Goal: Task Accomplishment & Management: Complete application form

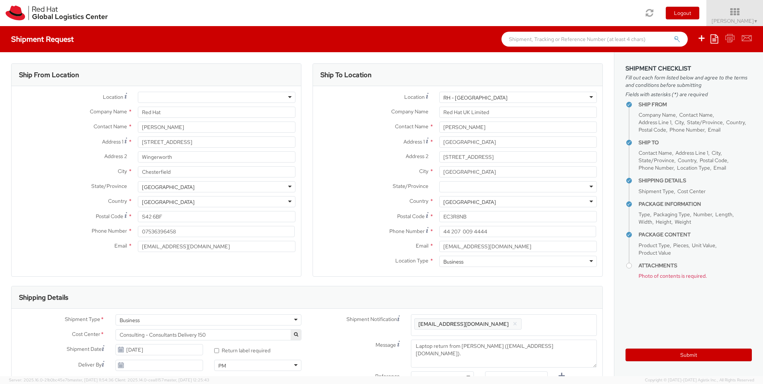
select select "LAPTOP"
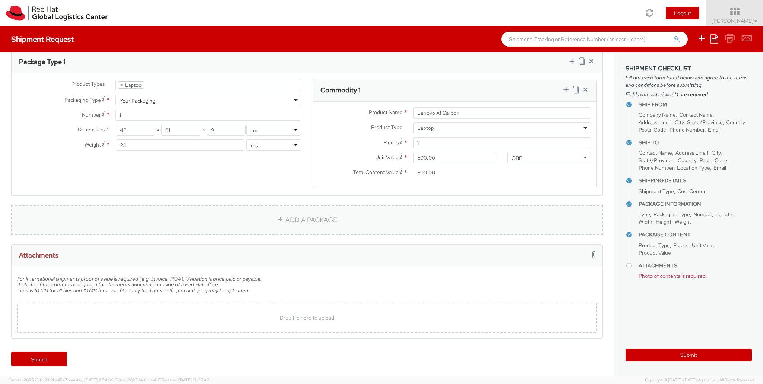
click at [297, 220] on link "ADD A PACKAGE" at bounding box center [306, 220] width 591 height 30
select select
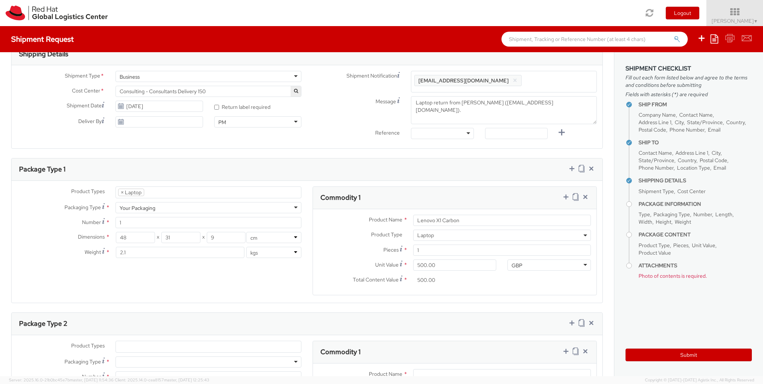
scroll to position [386, 0]
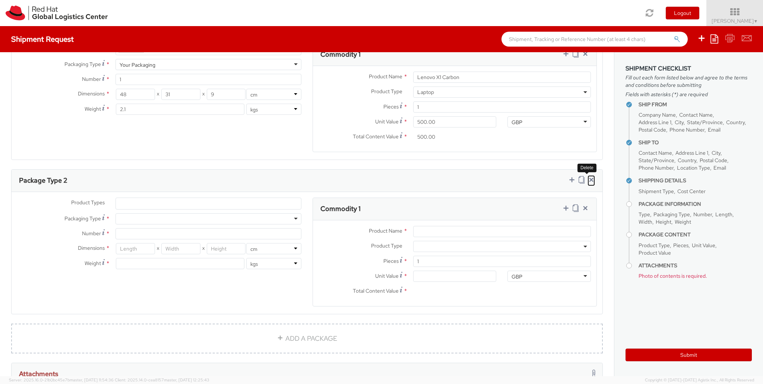
click at [590, 177] on icon at bounding box center [590, 179] width 7 height 7
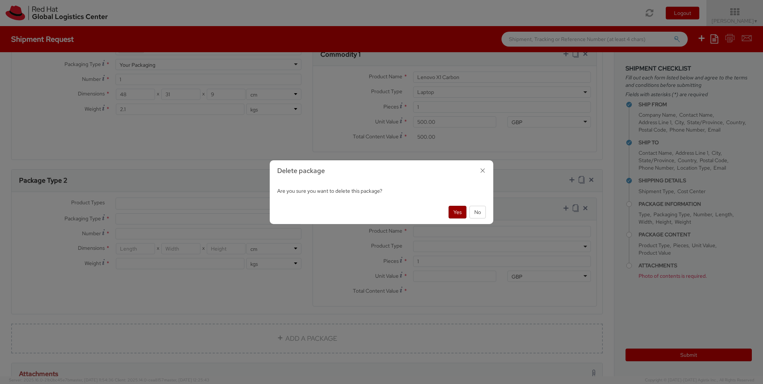
click at [461, 209] on button "Yes" at bounding box center [457, 212] width 18 height 13
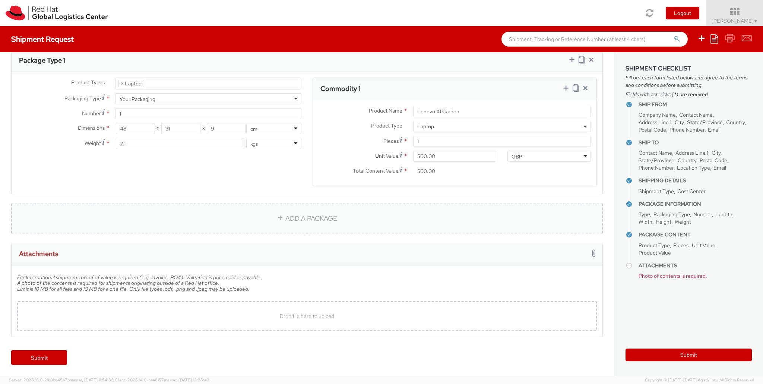
scroll to position [350, 0]
click at [314, 316] on span "Drop file here to upload" at bounding box center [307, 317] width 54 height 7
type input "C:\fakepath\PXL_20250814_145416740.jpg"
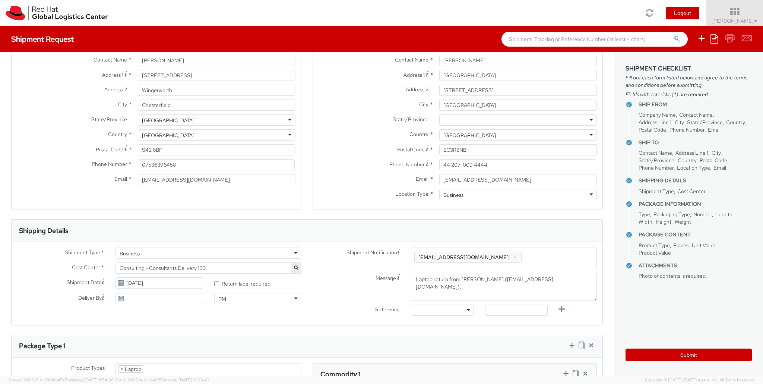
scroll to position [0, 0]
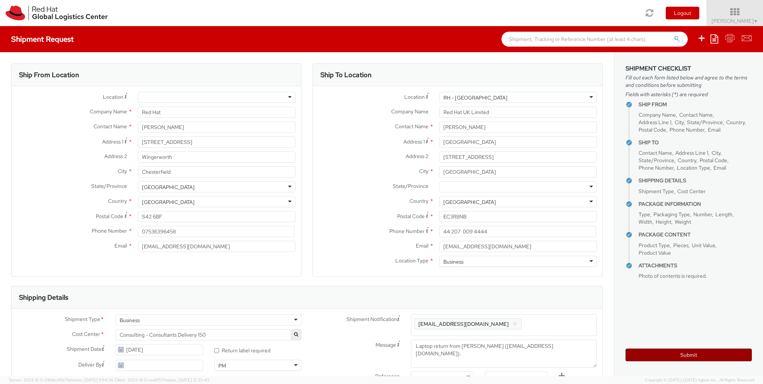
click at [677, 349] on button "Submit" at bounding box center [688, 354] width 126 height 13
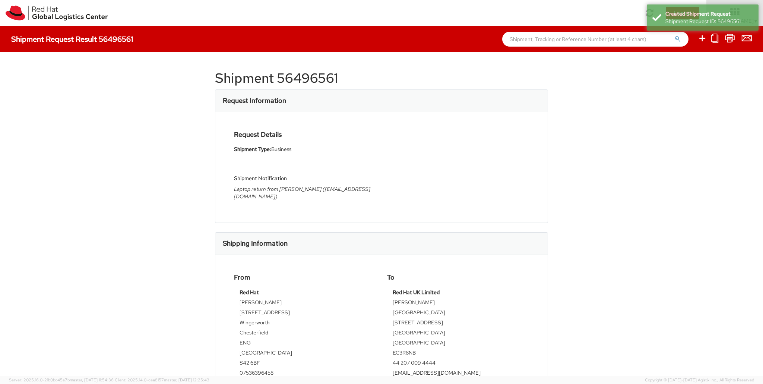
click at [309, 79] on h1 "Shipment 56496561" at bounding box center [381, 78] width 333 height 15
copy h1 "56496561"
